Goal: Check status: Check status

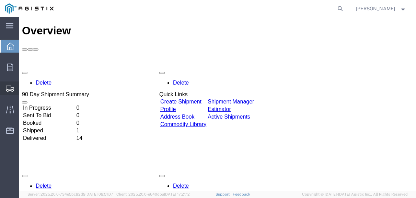
click at [0, 0] on span "Shipment Manager" at bounding box center [0, 0] width 0 height 0
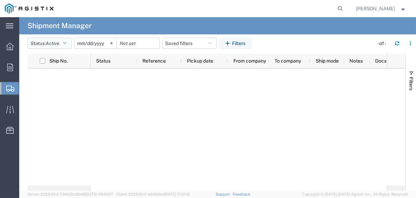
click at [65, 43] on icon "button" at bounding box center [64, 43] width 3 height 5
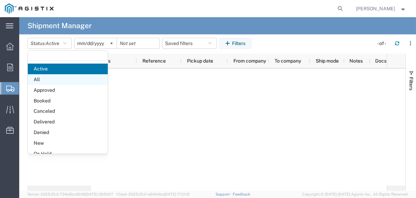
click at [49, 80] on span "All" at bounding box center [68, 79] width 80 height 11
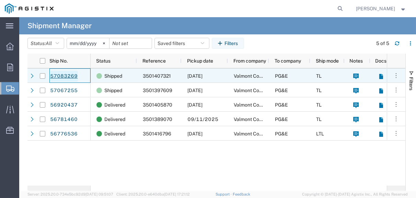
click at [63, 78] on link "57083269" at bounding box center [64, 76] width 28 height 11
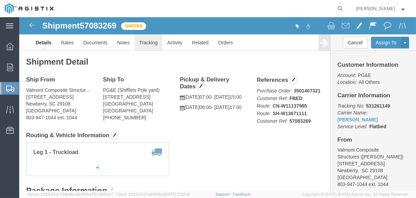
click link "Tracking"
